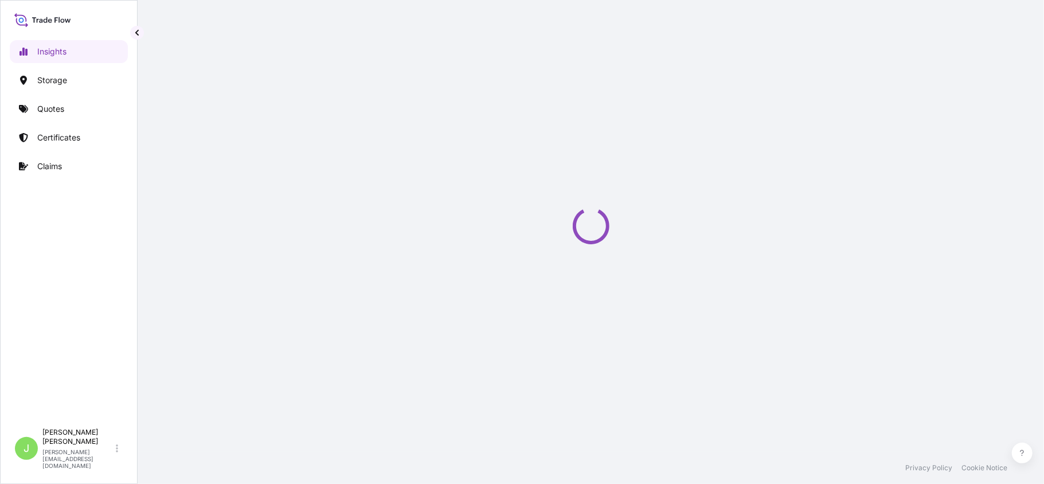
select select "2025"
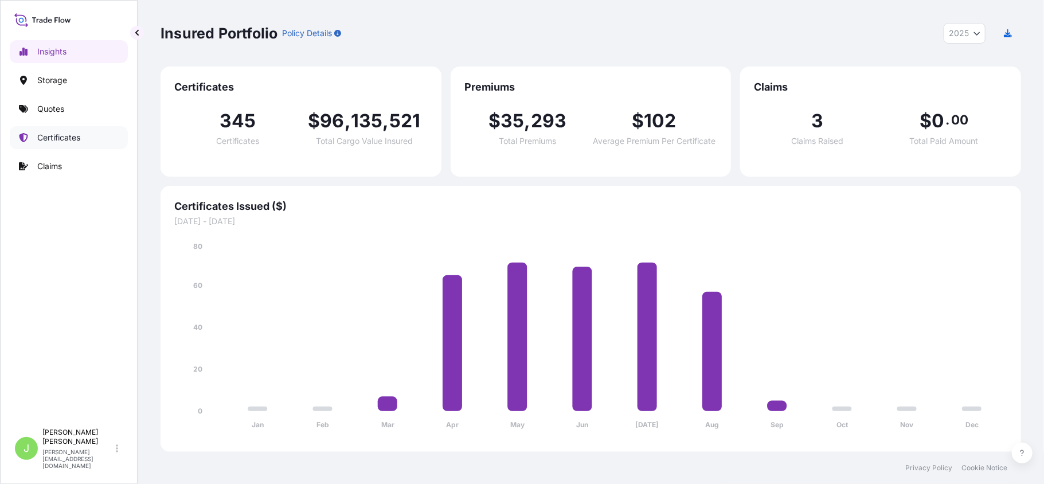
click at [65, 136] on p "Certificates" at bounding box center [58, 137] width 43 height 11
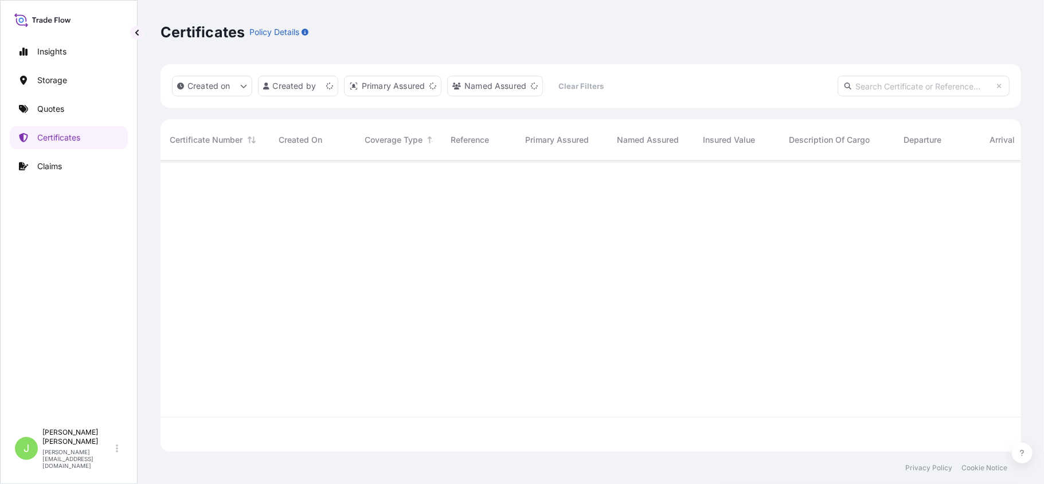
scroll to position [286, 849]
click at [868, 85] on input "text" at bounding box center [924, 86] width 172 height 21
paste input "CO4071154046"
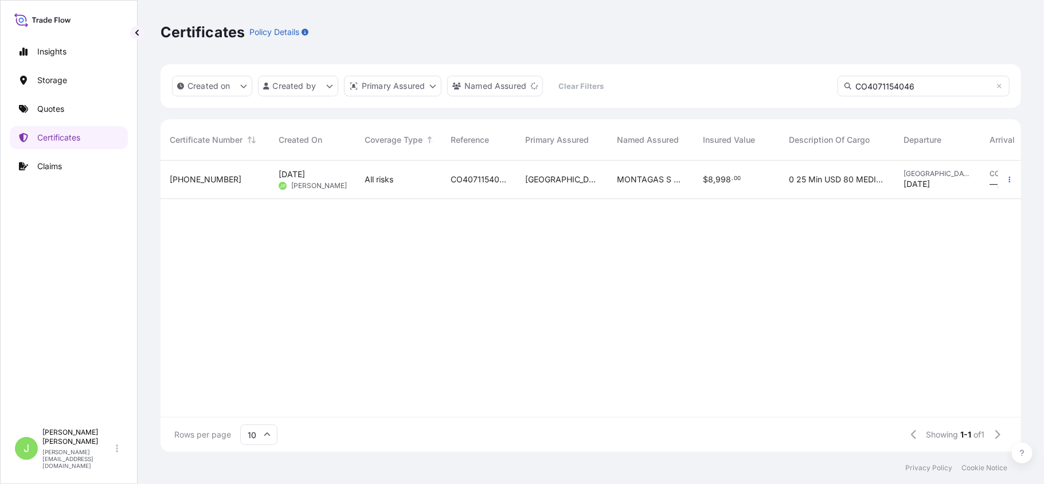
type input "CO4071154046"
click at [536, 189] on div "[GEOGRAPHIC_DATA]" at bounding box center [562, 180] width 92 height 38
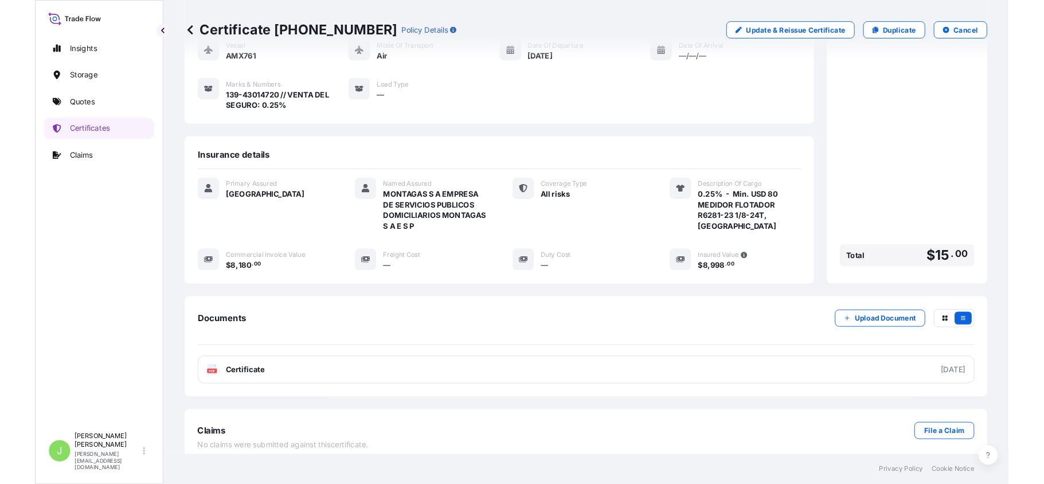
scroll to position [155, 0]
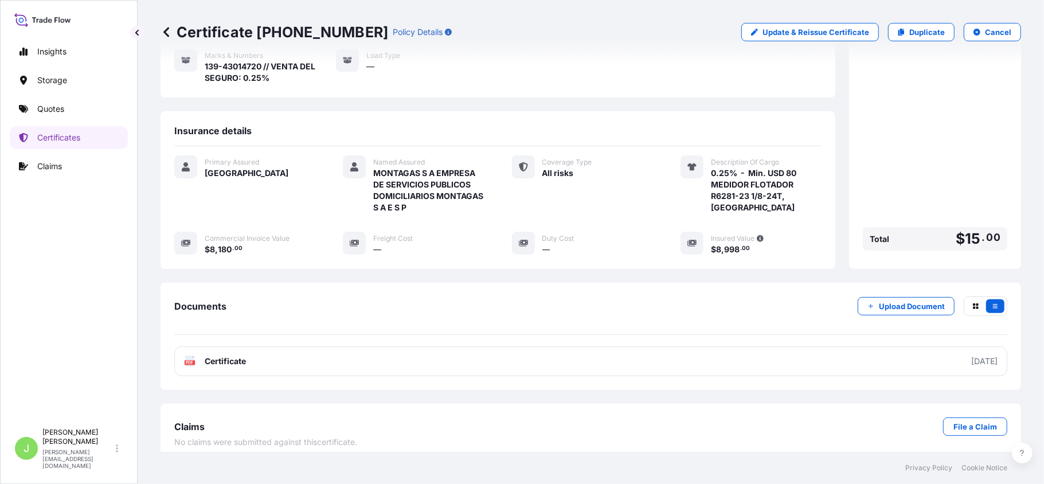
click at [527, 61] on div "Certificate [PHONE_NUMBER] Policy Details Update & Reissue Certificate Duplicat…" at bounding box center [591, 32] width 861 height 64
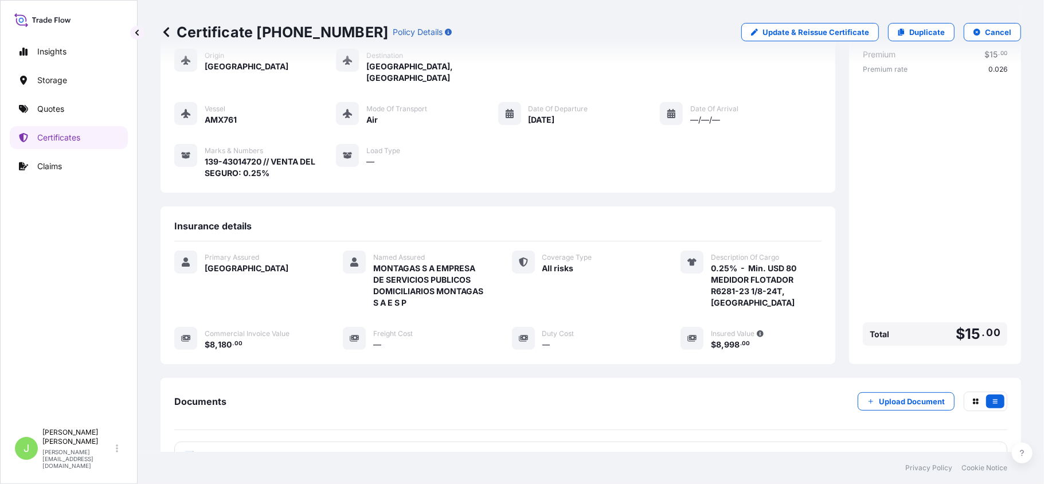
scroll to position [0, 0]
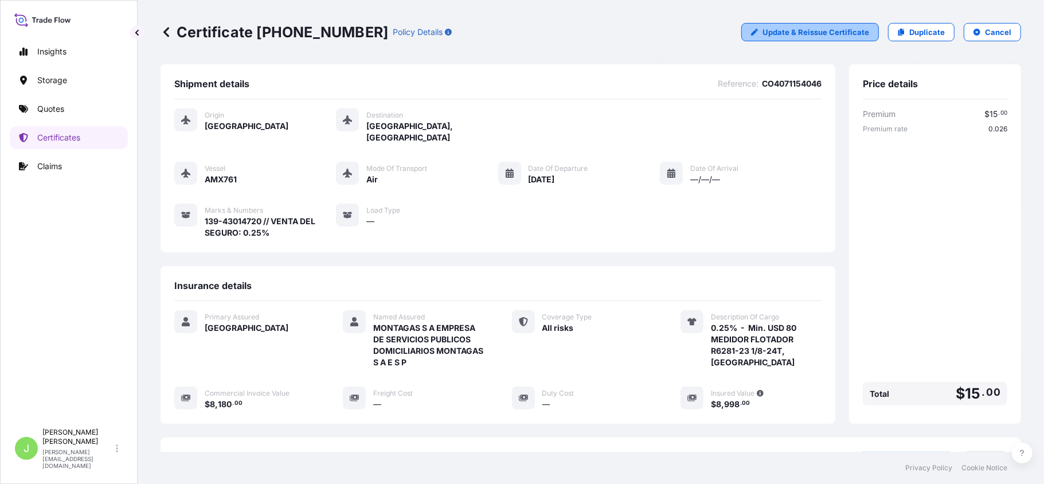
click at [849, 33] on p "Update & Reissue Certificate" at bounding box center [816, 31] width 107 height 11
select select "Air"
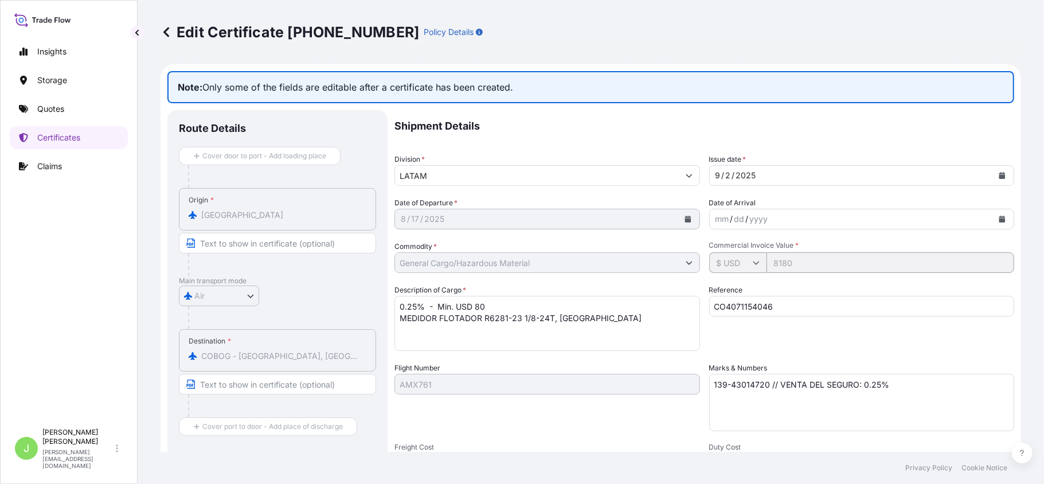
click at [168, 35] on icon at bounding box center [166, 31] width 11 height 11
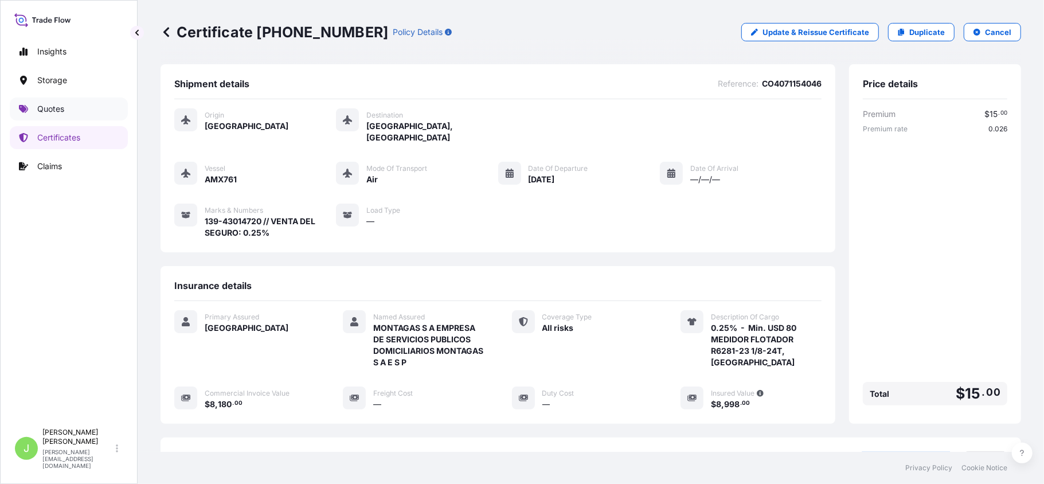
click at [52, 107] on p "Quotes" at bounding box center [50, 108] width 27 height 11
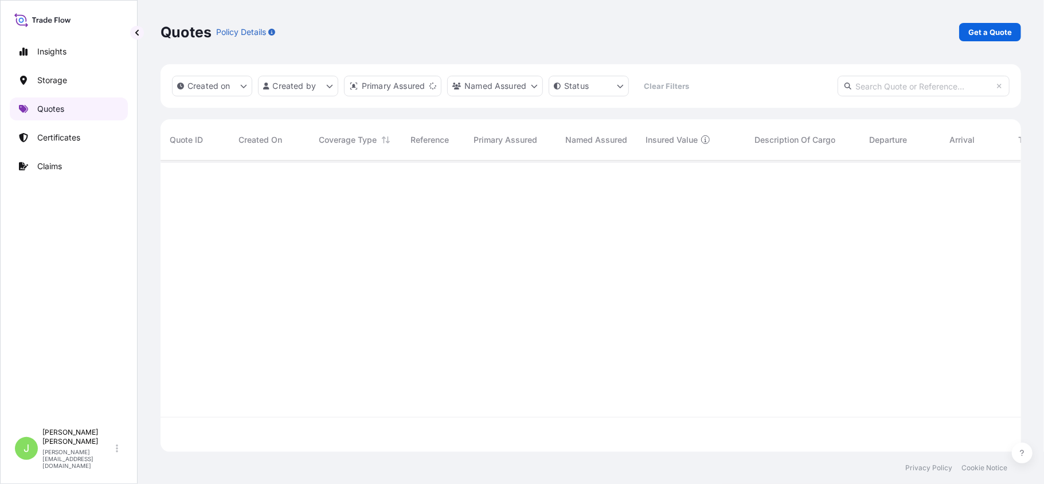
scroll to position [286, 849]
click at [994, 28] on p "Get a Quote" at bounding box center [990, 31] width 44 height 11
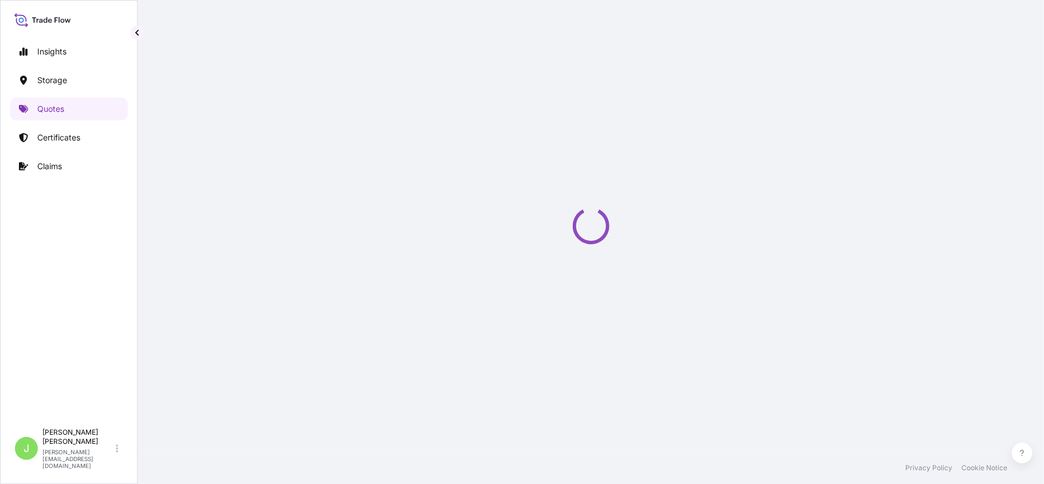
select select "Water"
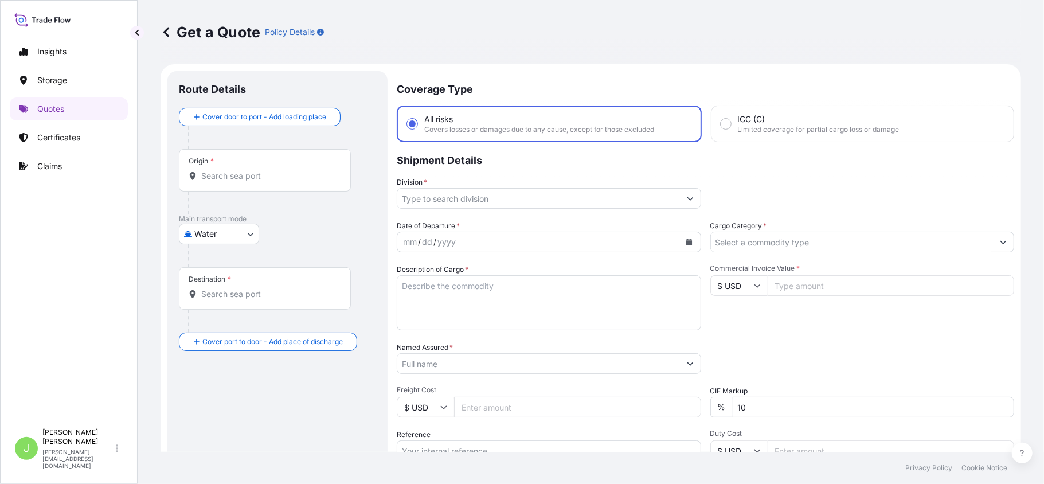
scroll to position [18, 0]
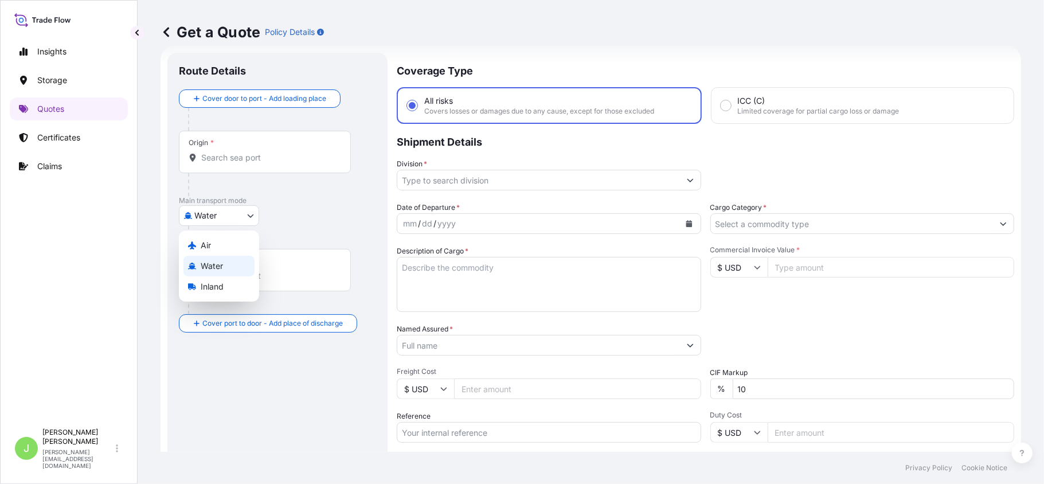
click at [243, 213] on body "Insights Storage Quotes Certificates Claims J [PERSON_NAME] [PERSON_NAME][EMAIL…" at bounding box center [522, 242] width 1044 height 484
click at [206, 251] on div "Air" at bounding box center [218, 245] width 71 height 21
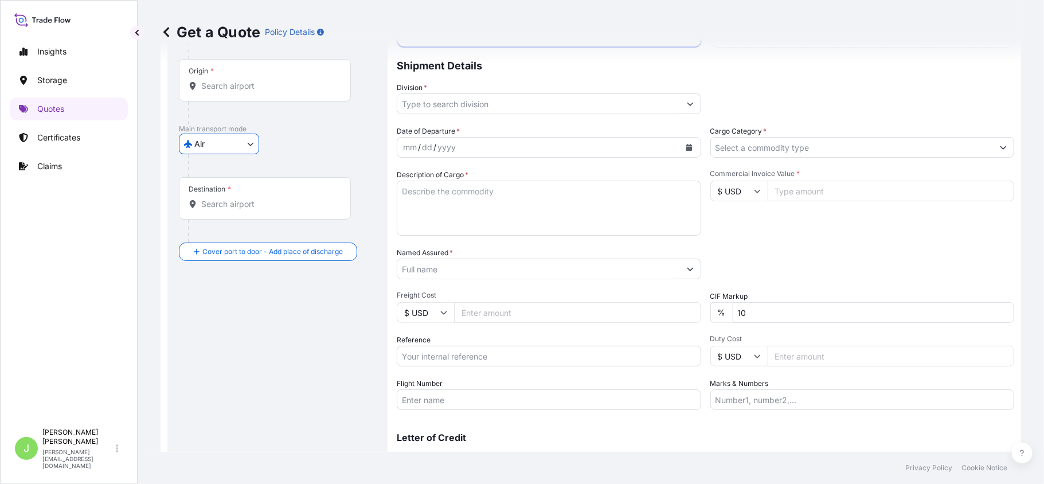
scroll to position [144, 0]
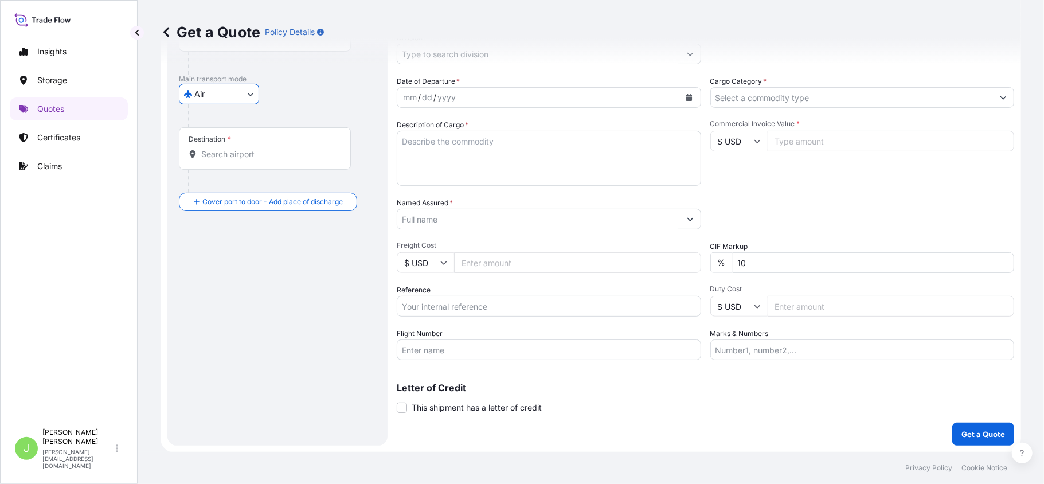
click at [721, 244] on label "CIF Markup" at bounding box center [729, 246] width 38 height 11
click at [733, 252] on input "10" at bounding box center [874, 262] width 282 height 21
click at [721, 244] on label "CIF Markup" at bounding box center [729, 246] width 38 height 11
click at [733, 252] on input "10" at bounding box center [874, 262] width 282 height 21
click at [721, 244] on label "CIF Markup" at bounding box center [729, 246] width 38 height 11
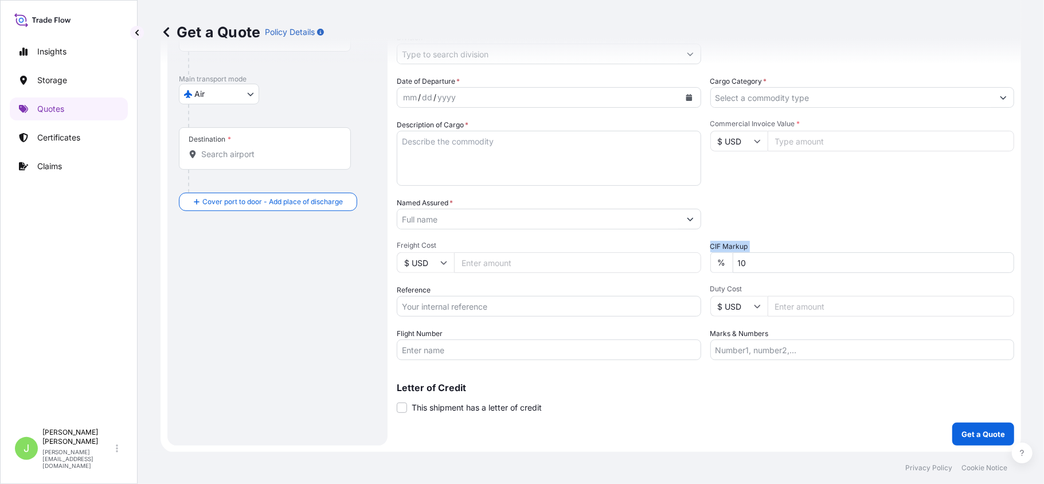
click at [733, 252] on input "10" at bounding box center [874, 262] width 282 height 21
click at [763, 191] on div "Date of Departure * mm / dd / yyyy Cargo Category * Description of Cargo * Comm…" at bounding box center [705, 218] width 617 height 284
click at [245, 366] on div "Route Details Reset Route Details Cover door to port - Add loading place Place …" at bounding box center [277, 186] width 197 height 496
